Goal: Information Seeking & Learning: Learn about a topic

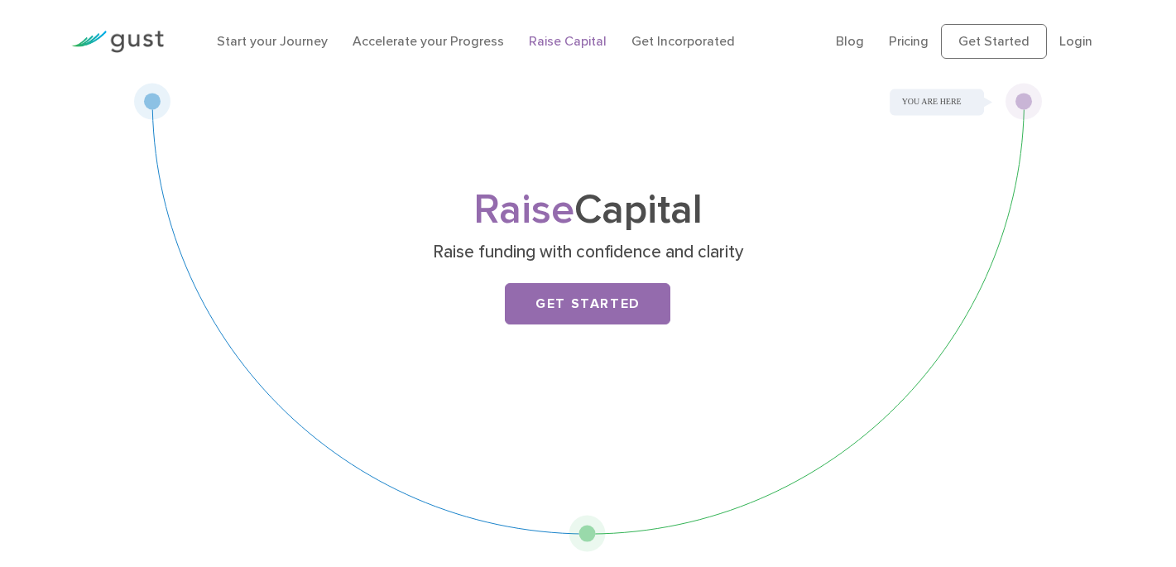
click at [129, 41] on img at bounding box center [117, 42] width 93 height 22
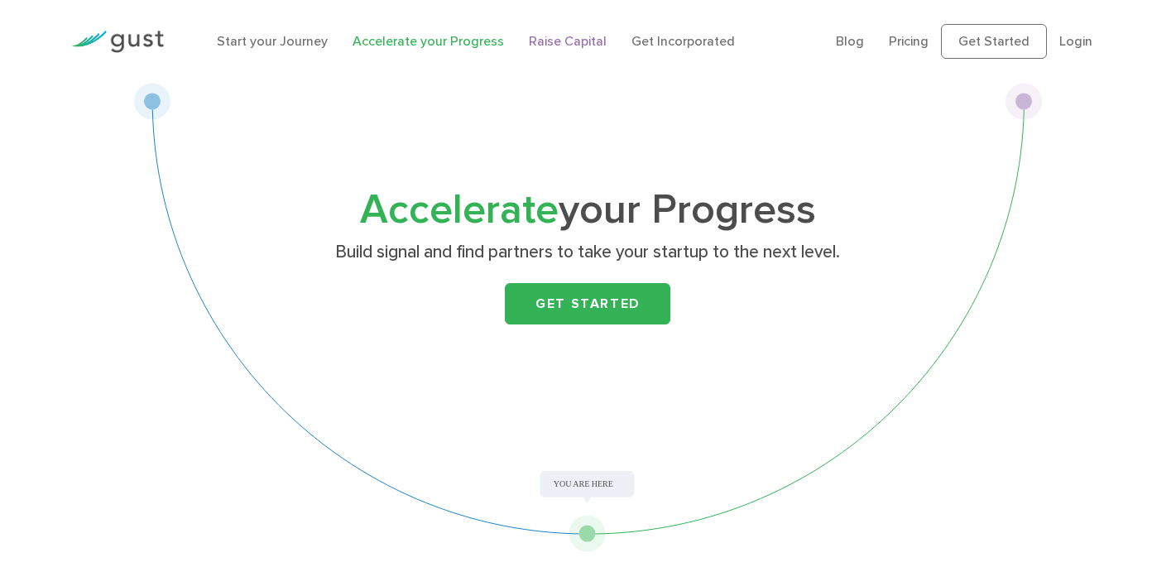
click at [568, 40] on link "Raise Capital" at bounding box center [568, 41] width 78 height 16
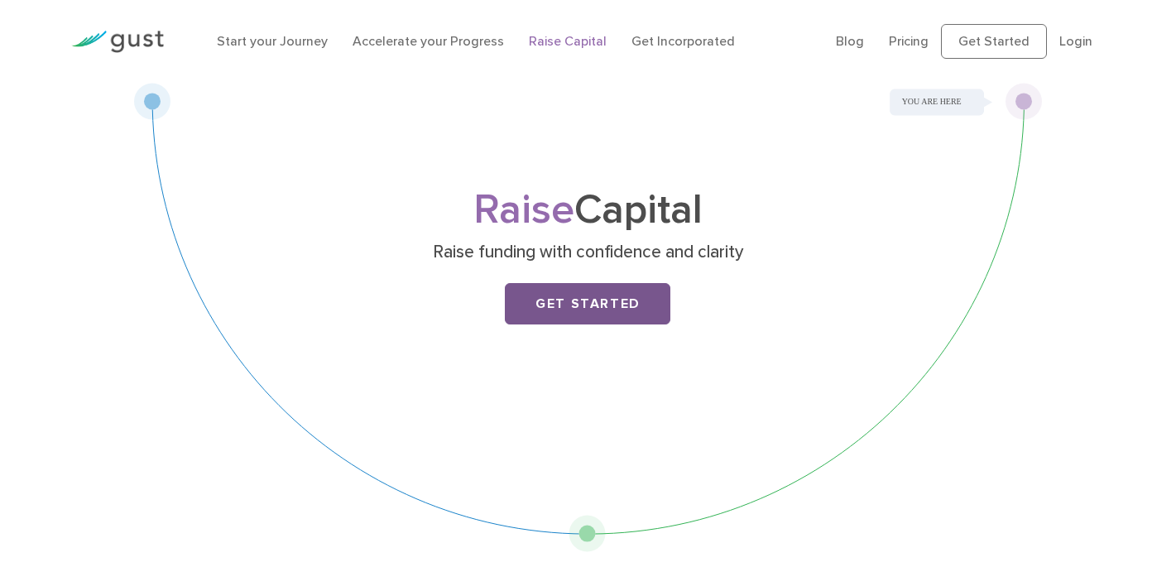
click at [575, 312] on link "Get Started" at bounding box center [587, 303] width 165 height 41
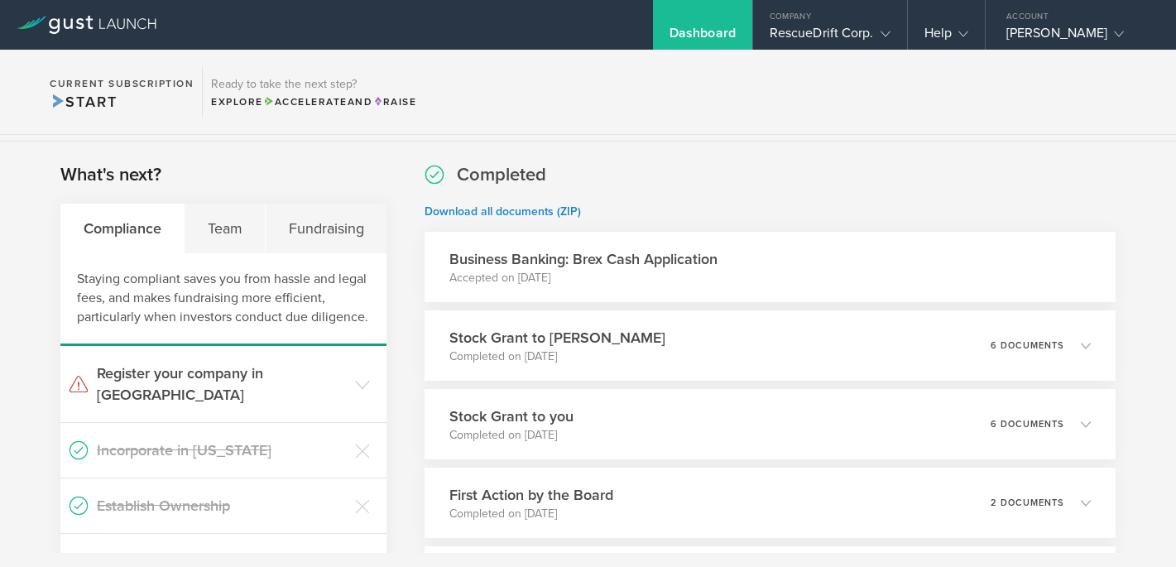
scroll to position [269, 0]
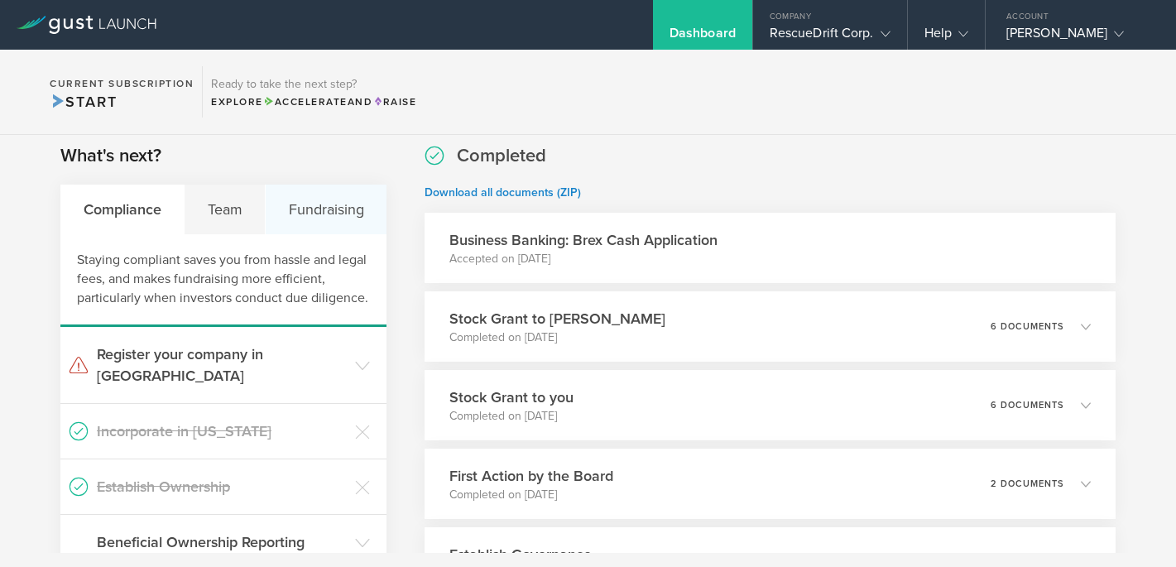
click at [348, 204] on div "Fundraising" at bounding box center [326, 210] width 121 height 50
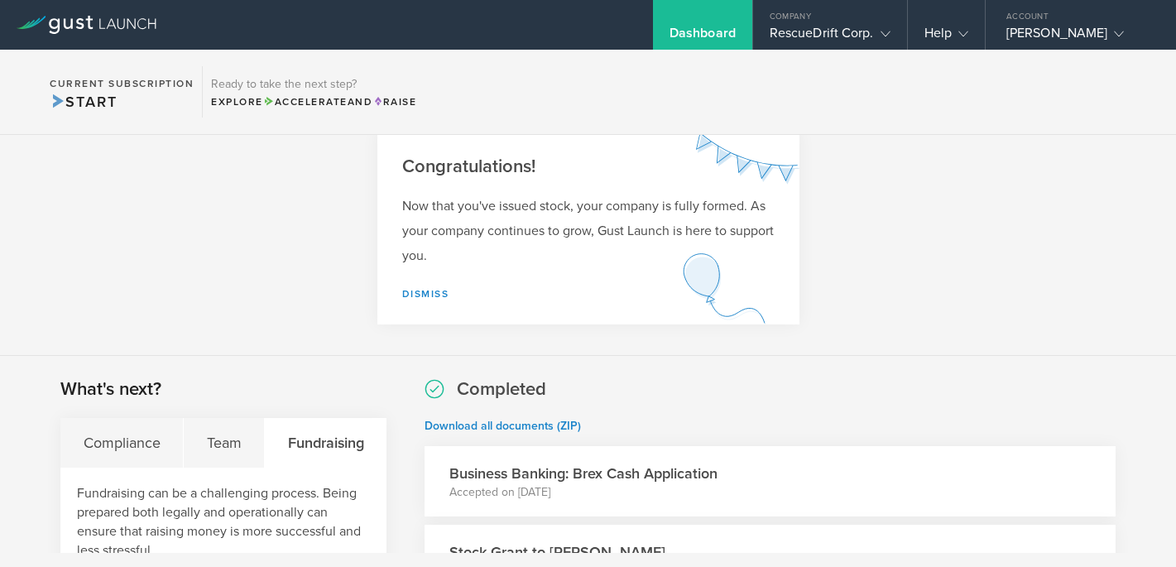
scroll to position [0, 0]
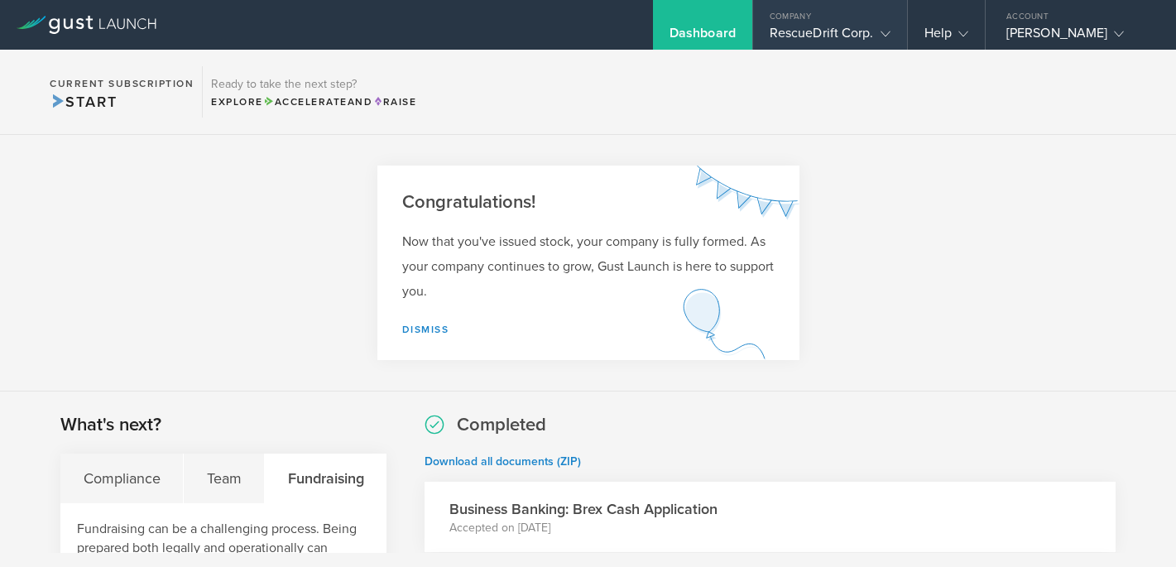
click at [879, 36] on gust-icon at bounding box center [882, 33] width 17 height 17
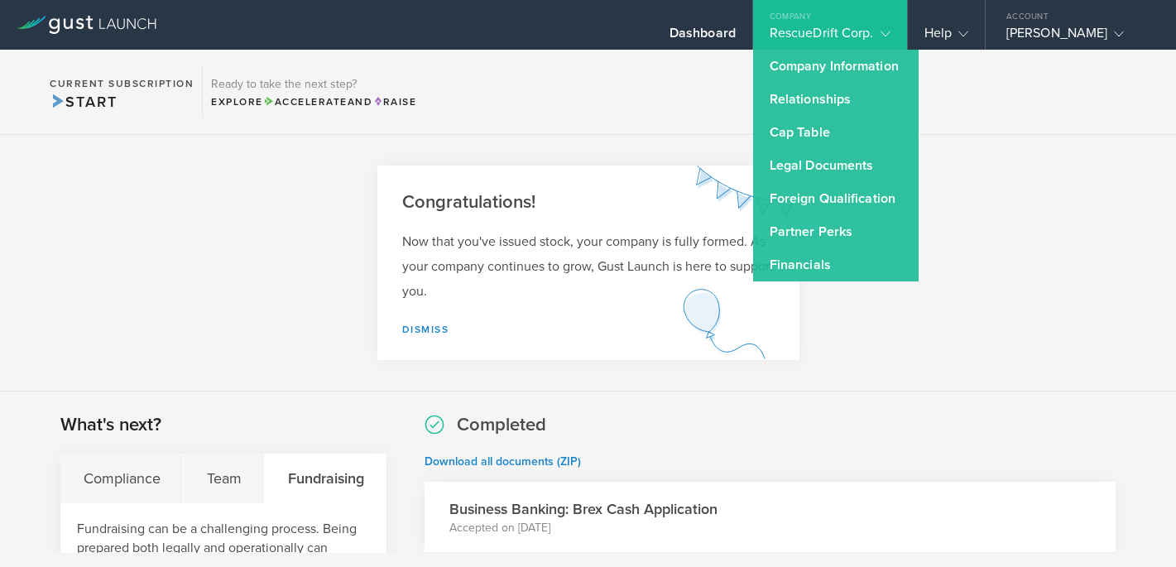
click at [545, 63] on section "Current Subscription Start Ready to take the next step? Explore Accelerate and …" at bounding box center [588, 92] width 1176 height 85
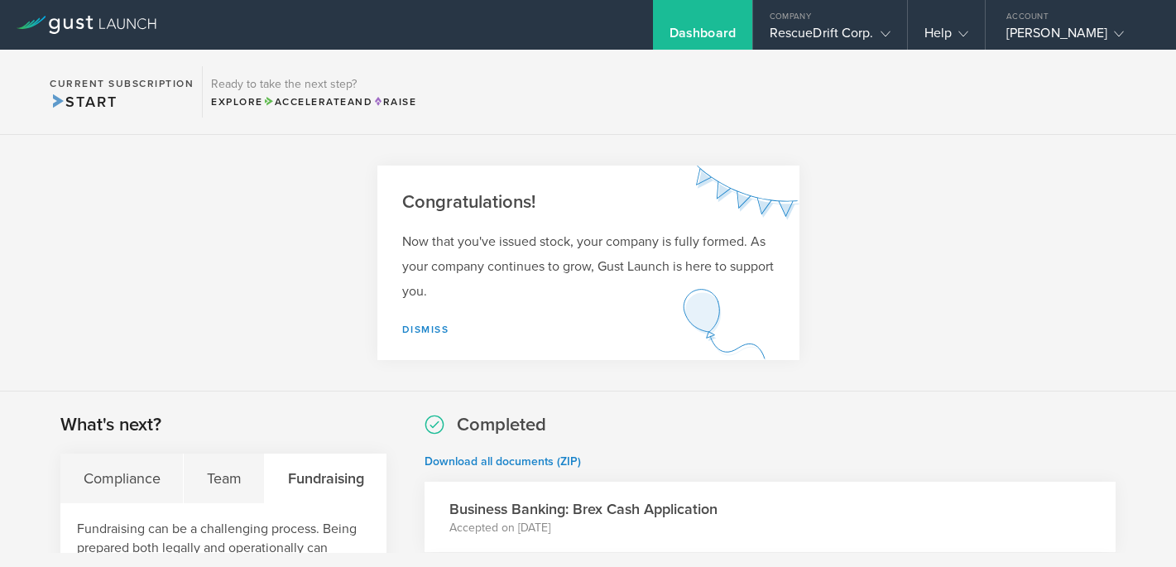
click at [458, 31] on div "Dashboard Company RescueDrift Corp. Company Information Relationships Cap Table…" at bounding box center [734, 25] width 884 height 50
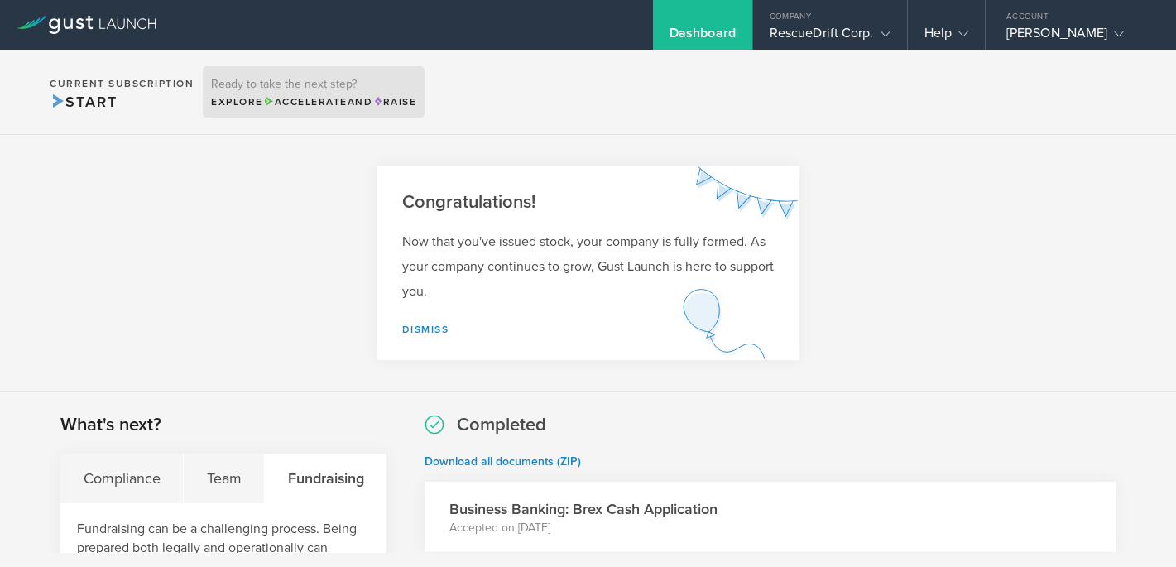
click at [289, 91] on div "Ready to take the next step? Explore Accelerate and Raise" at bounding box center [314, 91] width 222 height 51
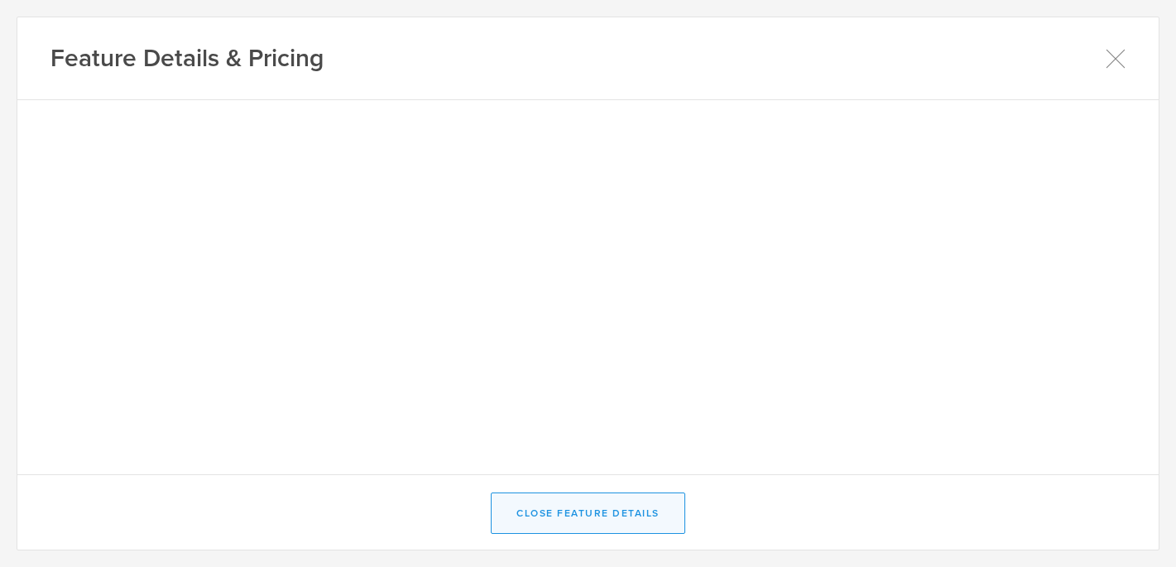
click at [549, 512] on button "Close Feature Details" at bounding box center [588, 512] width 194 height 41
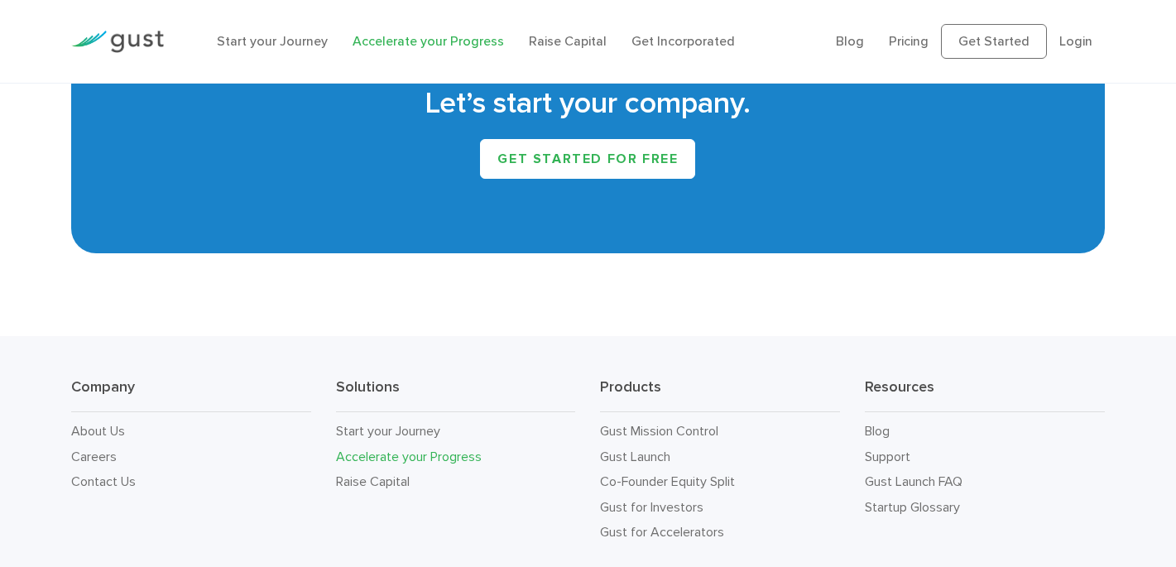
scroll to position [2961, 0]
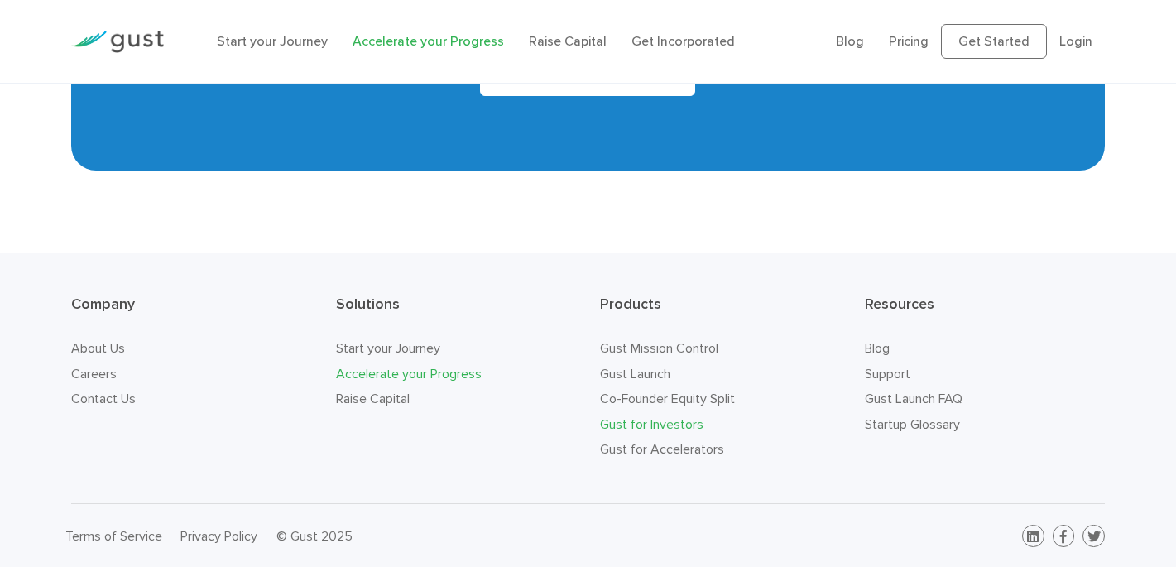
click at [626, 425] on link "Gust for Investors" at bounding box center [651, 424] width 103 height 16
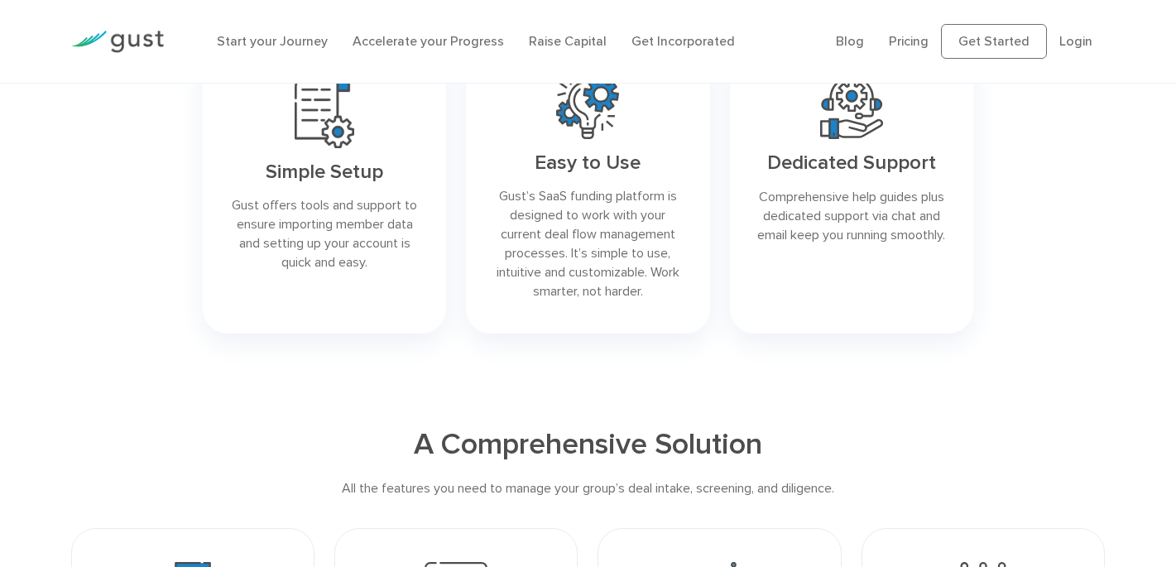
scroll to position [830, 0]
